Goal: Transaction & Acquisition: Purchase product/service

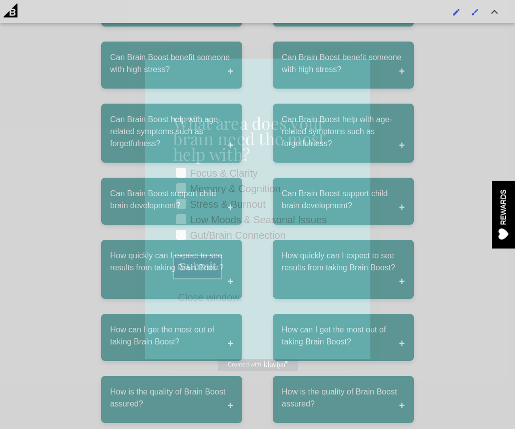
scroll to position [6060, 0]
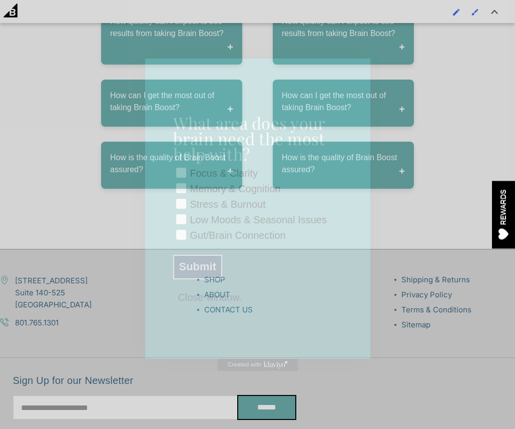
click at [217, 309] on div "What area does your brain need the most help with? Checkbox Focus & Clarity Mem…" at bounding box center [257, 209] width 169 height 300
click at [214, 301] on button "Close window." at bounding box center [210, 296] width 74 height 9
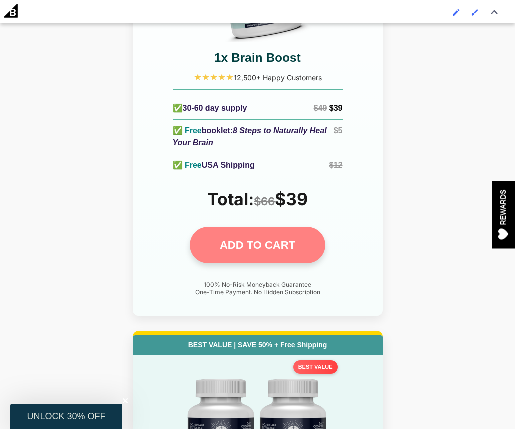
scroll to position [4628, 0]
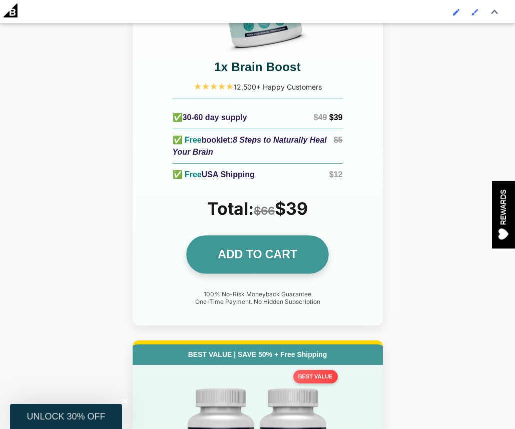
click at [210, 236] on link "ADD TO CART" at bounding box center [257, 255] width 143 height 39
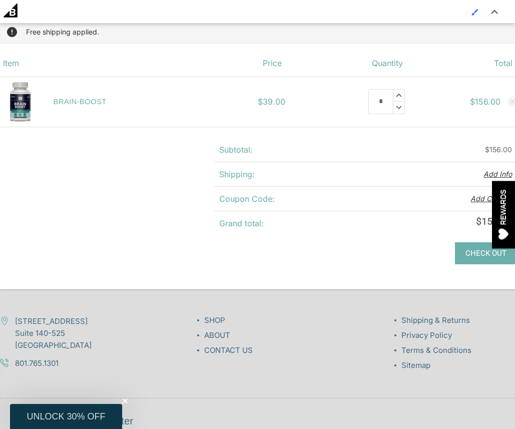
scroll to position [209, 0]
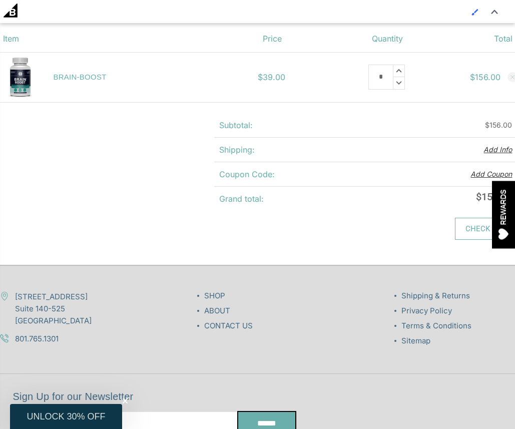
click at [475, 233] on link "Check out" at bounding box center [486, 229] width 63 height 22
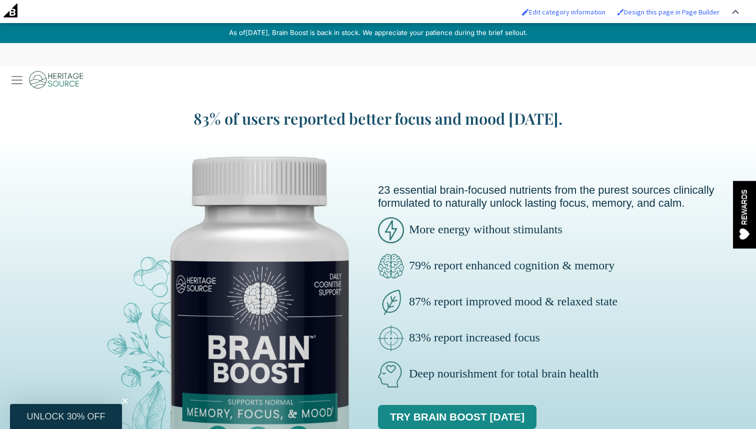
click at [12, 80] on img at bounding box center [45, 80] width 78 height 28
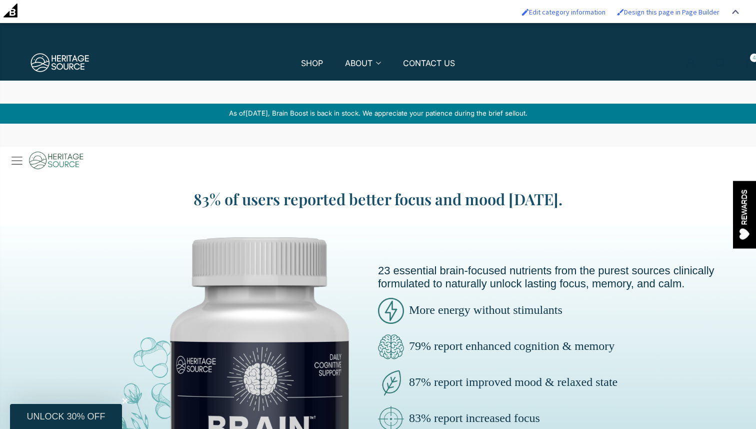
scroll to position [23, 0]
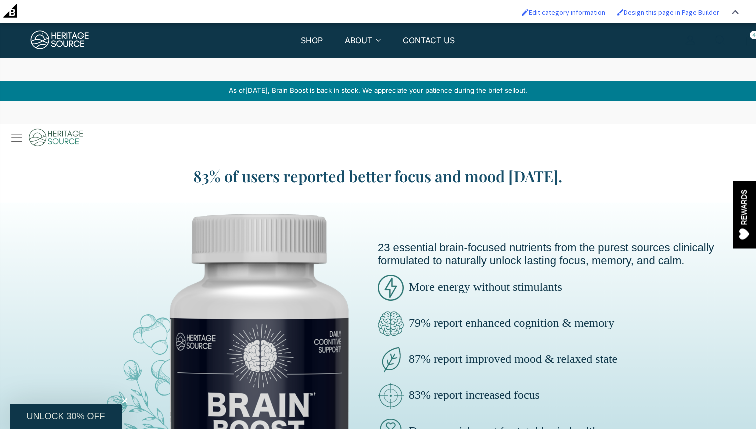
click at [18, 145] on img at bounding box center [45, 138] width 78 height 28
click at [18, 139] on img at bounding box center [45, 138] width 78 height 28
click at [754, 38] on span "4" at bounding box center [754, 35] width 9 height 9
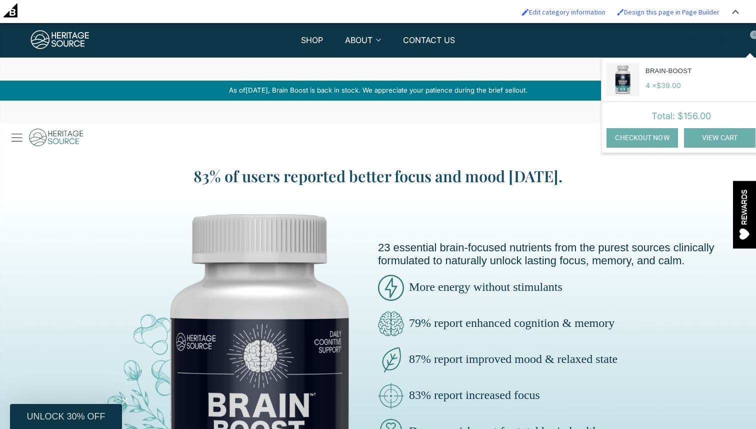
click at [698, 137] on link "View Cart" at bounding box center [720, 138] width 72 height 20
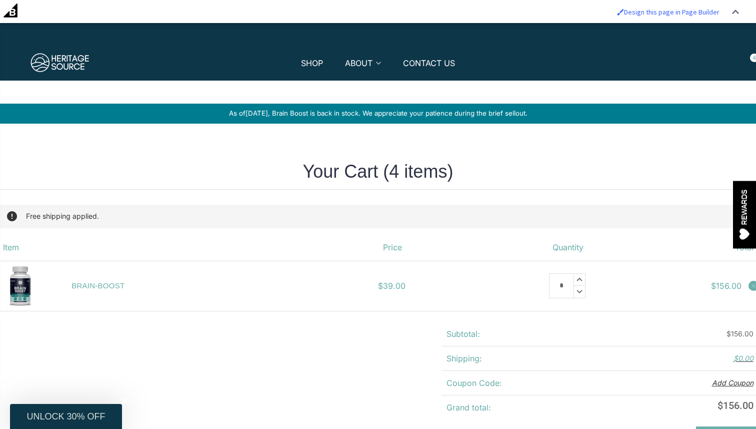
click at [753, 291] on link at bounding box center [754, 286] width 10 height 10
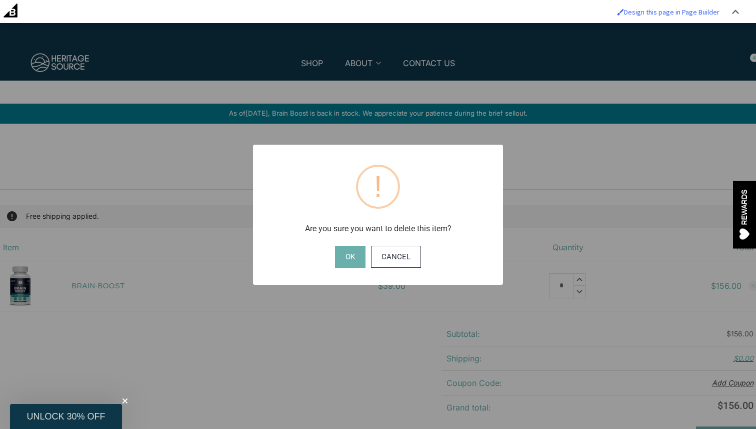
click at [363, 255] on button "OK" at bounding box center [350, 257] width 31 height 22
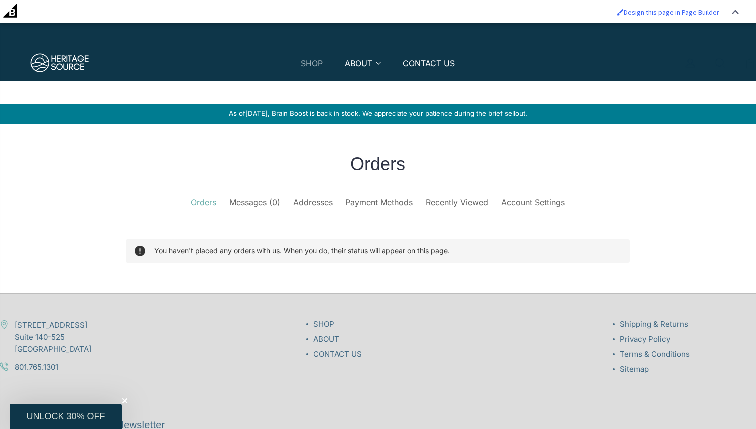
click at [313, 67] on link "SHOP" at bounding box center [312, 69] width 22 height 23
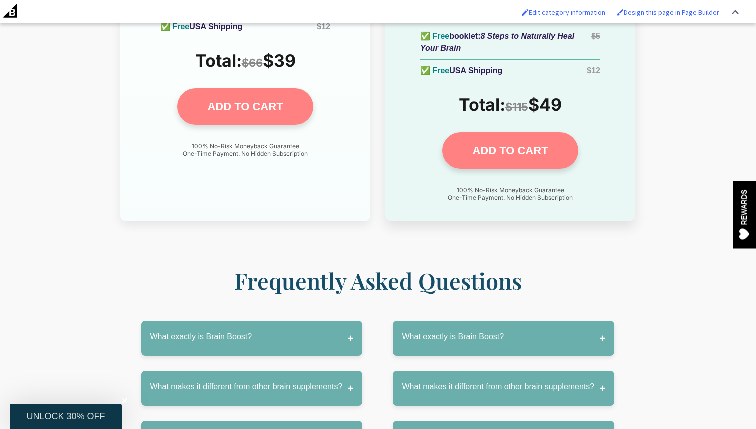
scroll to position [4484, 0]
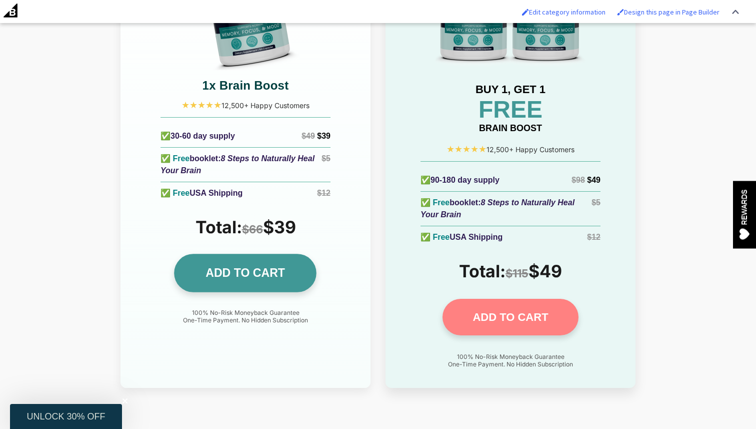
click at [267, 254] on link "ADD TO CART" at bounding box center [246, 273] width 143 height 39
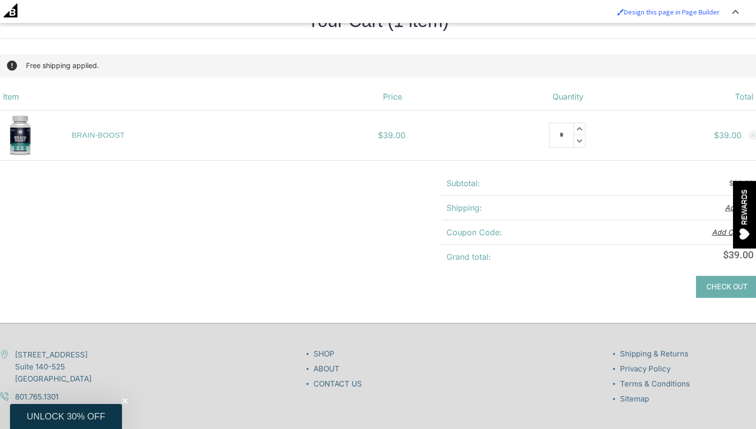
scroll to position [176, 0]
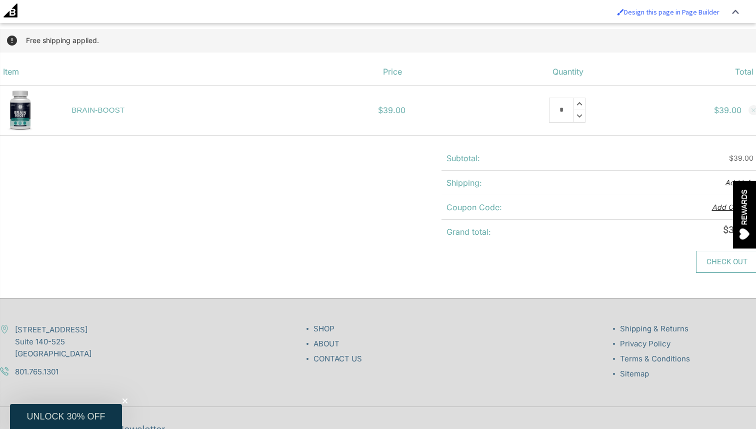
click at [718, 267] on link "Check out" at bounding box center [727, 262] width 63 height 22
